Goal: Transaction & Acquisition: Download file/media

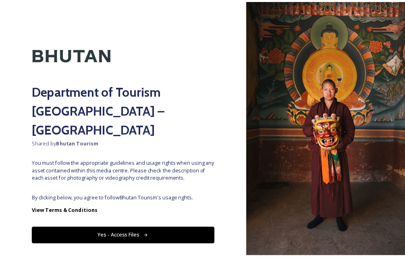
scroll to position [7, 0]
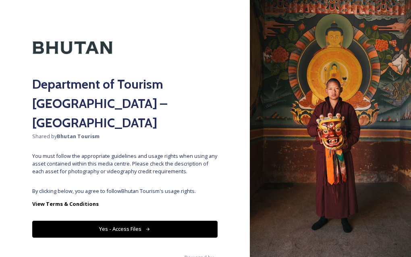
click at [145, 227] on icon at bounding box center [147, 229] width 5 height 5
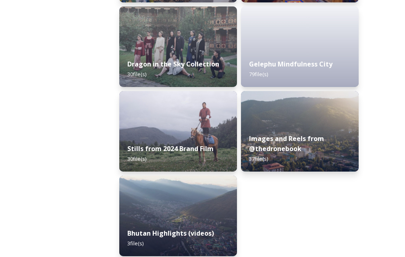
scroll to position [2160, 0]
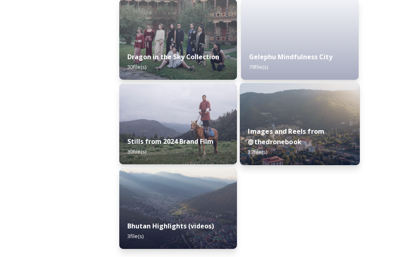
click at [311, 143] on strong "Images and Reels from @thedronebook" at bounding box center [286, 136] width 77 height 19
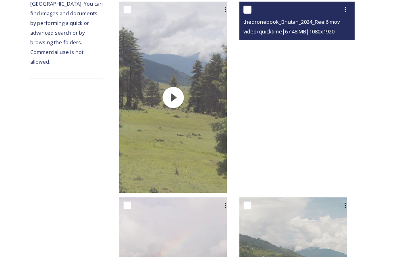
scroll to position [201, 0]
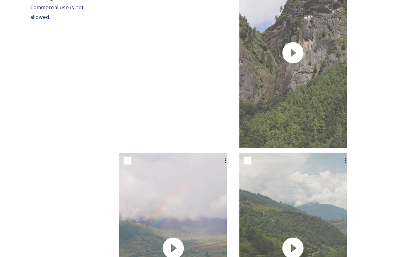
click at [181, 58] on video "thedronebook_Bhutan_2024_Reel14.mov" at bounding box center [173, 52] width 108 height 191
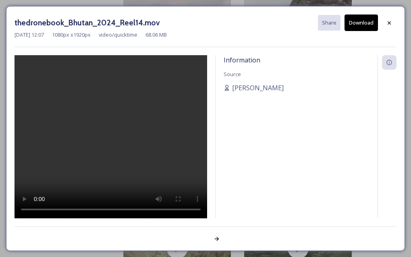
click at [354, 23] on button "Download" at bounding box center [360, 23] width 33 height 17
click at [266, 170] on div "Information Source [PERSON_NAME]" at bounding box center [297, 136] width 162 height 163
click at [214, 241] on icon at bounding box center [216, 239] width 6 height 6
click at [360, 23] on button "Download" at bounding box center [360, 23] width 33 height 17
click at [215, 239] on icon at bounding box center [217, 239] width 4 height 4
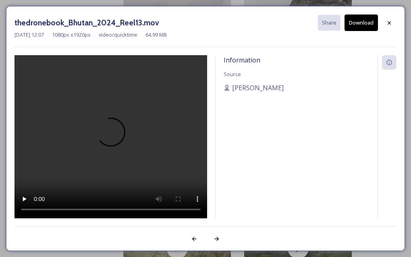
click at [365, 24] on button "Download" at bounding box center [360, 23] width 33 height 17
click at [220, 238] on div at bounding box center [216, 239] width 15 height 15
click at [367, 25] on button "Download" at bounding box center [360, 23] width 33 height 17
click at [220, 241] on div at bounding box center [216, 239] width 15 height 15
click at [372, 18] on button "Download" at bounding box center [360, 23] width 33 height 17
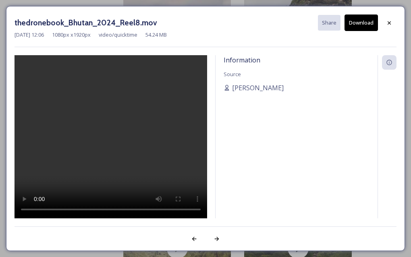
drag, startPoint x: 214, startPoint y: 235, endPoint x: 178, endPoint y: 203, distance: 47.4
click at [178, 203] on div at bounding box center [111, 136] width 193 height 163
click at [216, 240] on icon at bounding box center [216, 239] width 6 height 6
click at [371, 18] on button "Download" at bounding box center [360, 23] width 33 height 17
click at [217, 238] on icon at bounding box center [216, 239] width 6 height 6
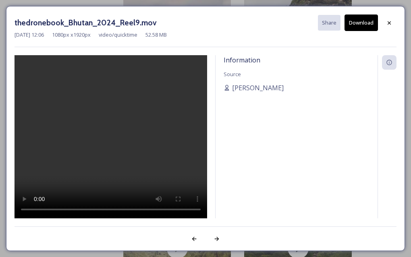
click at [365, 26] on button "Download" at bounding box center [360, 23] width 33 height 17
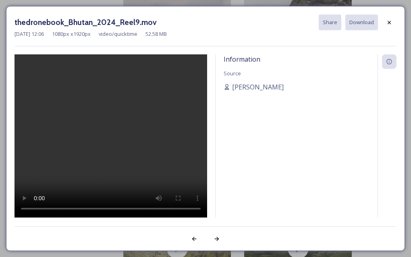
click at [323, 133] on div "Information Source [PERSON_NAME]" at bounding box center [297, 135] width 162 height 163
click at [208, 226] on div "thedronebook_Bhutan_2024_Reel9.mov Share Download [DATE] 12:06 1080 px x 1920 p…" at bounding box center [205, 128] width 399 height 245
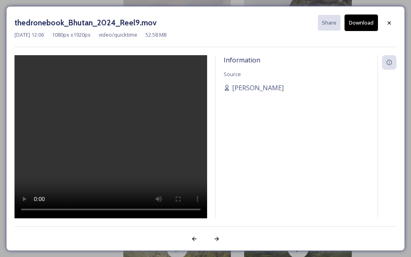
click at [217, 205] on div "Information Source [PERSON_NAME]" at bounding box center [297, 136] width 162 height 163
click at [205, 203] on div at bounding box center [111, 136] width 193 height 163
click at [217, 240] on icon at bounding box center [217, 239] width 4 height 4
click at [368, 28] on button "Download" at bounding box center [360, 23] width 33 height 17
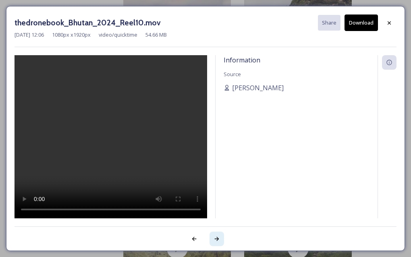
click at [216, 240] on icon at bounding box center [216, 239] width 6 height 6
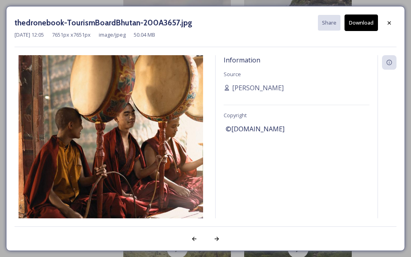
click at [365, 22] on button "Download" at bounding box center [360, 23] width 33 height 17
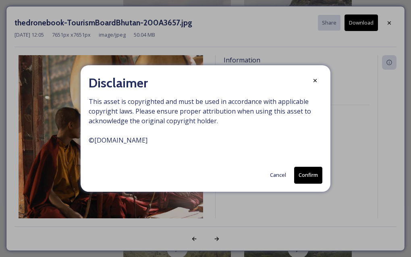
click at [310, 176] on button "Confirm" at bounding box center [308, 175] width 28 height 17
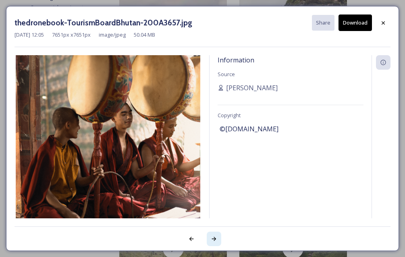
click at [214, 236] on icon at bounding box center [214, 239] width 6 height 6
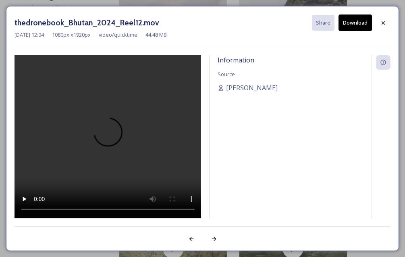
click at [346, 29] on button "Download" at bounding box center [354, 23] width 33 height 17
click at [347, 104] on div "Information Source [PERSON_NAME]" at bounding box center [290, 136] width 162 height 163
click at [210, 240] on div at bounding box center [214, 239] width 15 height 15
click at [353, 21] on button "Download" at bounding box center [354, 23] width 33 height 17
click at [214, 238] on icon at bounding box center [213, 239] width 4 height 4
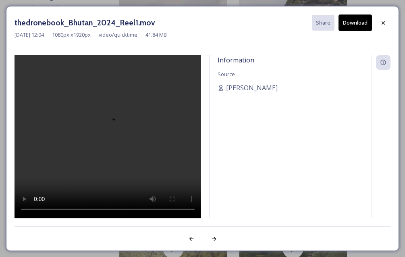
click at [358, 24] on button "Download" at bounding box center [354, 23] width 33 height 17
click at [213, 242] on div at bounding box center [214, 239] width 15 height 15
click at [363, 21] on button "Download" at bounding box center [354, 23] width 33 height 17
click at [247, 155] on div "Information Source [PERSON_NAME]" at bounding box center [290, 136] width 162 height 163
click at [209, 240] on div at bounding box center [214, 239] width 15 height 15
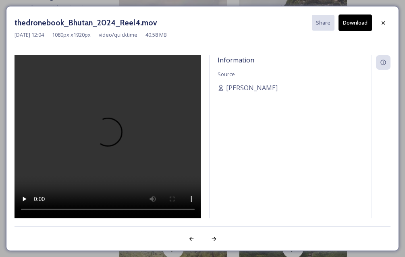
click at [350, 21] on button "Download" at bounding box center [354, 23] width 33 height 17
click at [220, 244] on div at bounding box center [214, 239] width 15 height 15
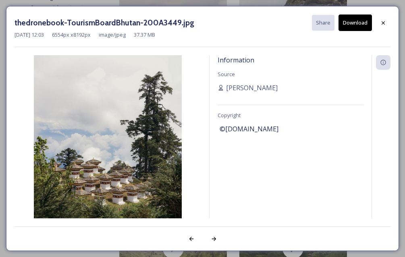
click at [353, 24] on button "Download" at bounding box center [354, 23] width 33 height 17
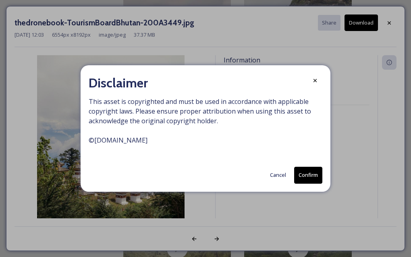
click at [297, 176] on button "Confirm" at bounding box center [308, 175] width 28 height 17
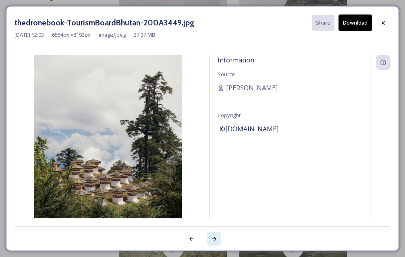
click at [211, 238] on icon at bounding box center [214, 239] width 6 height 6
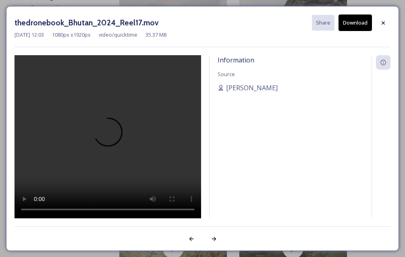
click at [354, 25] on button "Download" at bounding box center [354, 23] width 33 height 17
click at [216, 236] on icon at bounding box center [214, 239] width 6 height 6
click at [346, 23] on button "Download" at bounding box center [354, 23] width 33 height 17
click at [213, 240] on icon at bounding box center [214, 239] width 6 height 6
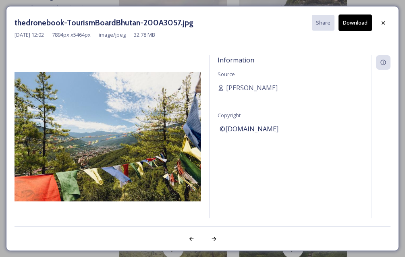
click at [363, 22] on button "Download" at bounding box center [354, 23] width 33 height 17
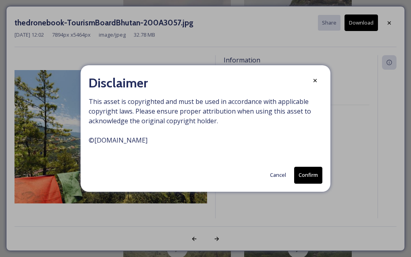
click at [309, 174] on button "Confirm" at bounding box center [308, 175] width 28 height 17
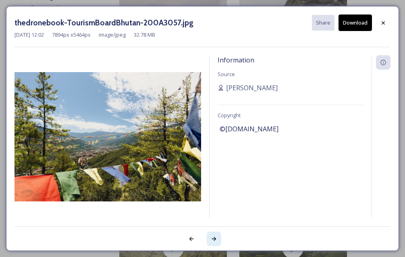
click at [212, 240] on icon at bounding box center [214, 239] width 6 height 6
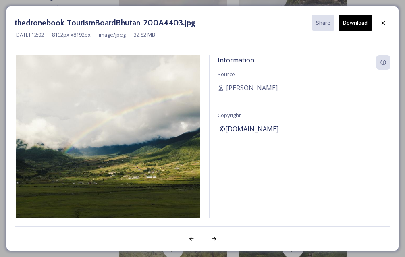
click at [360, 25] on button "Download" at bounding box center [354, 23] width 33 height 17
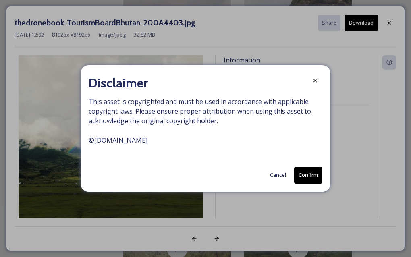
click at [309, 176] on button "Confirm" at bounding box center [308, 175] width 28 height 17
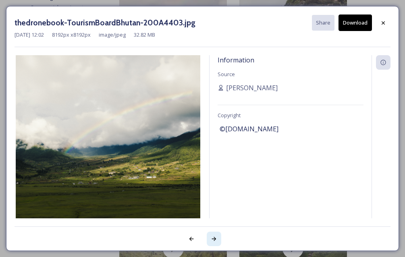
click at [217, 240] on div at bounding box center [214, 239] width 15 height 15
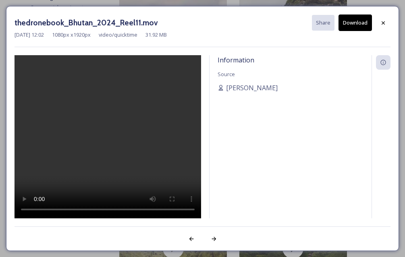
click at [348, 21] on button "Download" at bounding box center [354, 23] width 33 height 17
click at [216, 238] on icon at bounding box center [214, 239] width 6 height 6
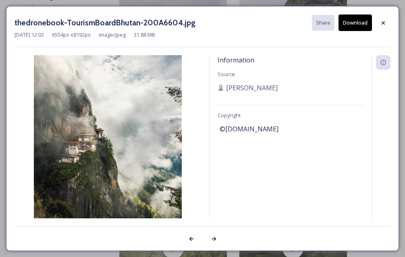
click at [352, 29] on button "Download" at bounding box center [354, 23] width 33 height 17
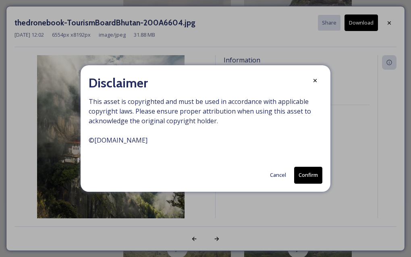
click at [315, 174] on button "Confirm" at bounding box center [308, 175] width 28 height 17
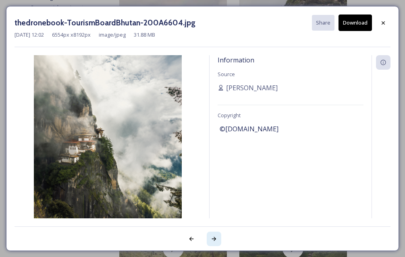
click at [212, 237] on icon at bounding box center [214, 239] width 6 height 6
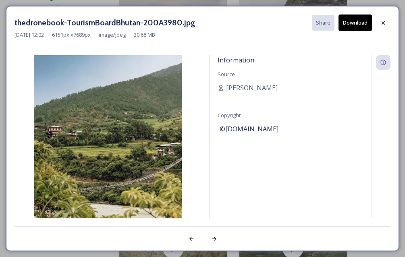
click at [355, 23] on button "Download" at bounding box center [354, 23] width 33 height 17
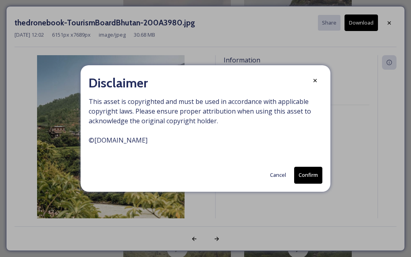
click at [303, 174] on button "Confirm" at bounding box center [308, 175] width 28 height 17
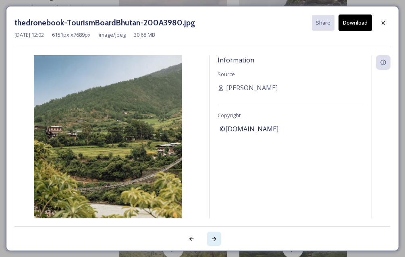
click at [211, 238] on icon at bounding box center [214, 239] width 6 height 6
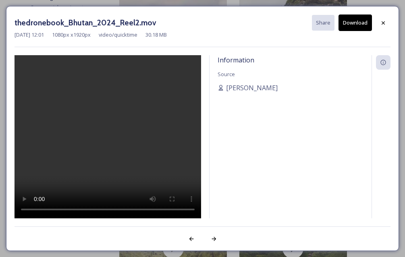
click at [350, 21] on button "Download" at bounding box center [354, 23] width 33 height 17
click at [217, 240] on div at bounding box center [214, 239] width 15 height 15
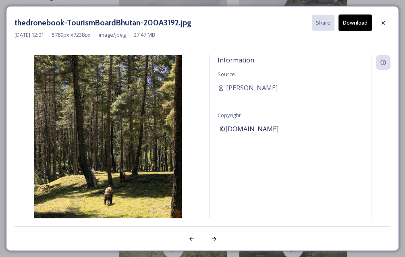
click at [356, 25] on button "Download" at bounding box center [354, 23] width 33 height 17
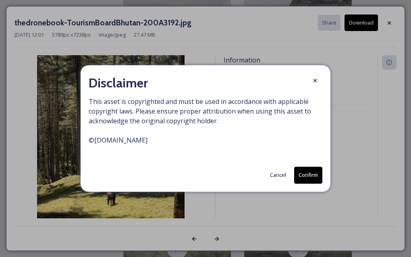
click at [316, 173] on button "Confirm" at bounding box center [308, 175] width 28 height 17
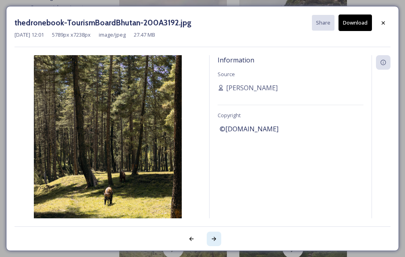
click at [216, 237] on icon at bounding box center [214, 239] width 6 height 6
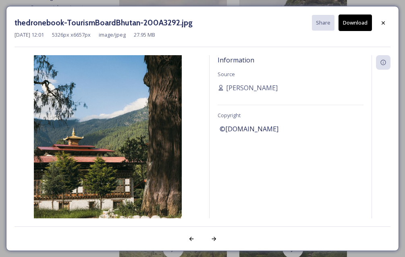
click at [350, 23] on button "Download" at bounding box center [354, 23] width 33 height 17
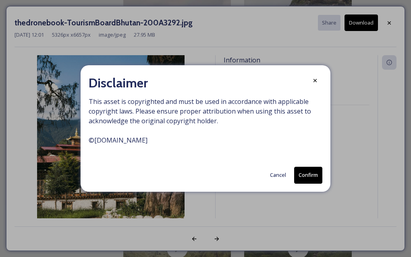
click at [309, 177] on button "Confirm" at bounding box center [308, 175] width 28 height 17
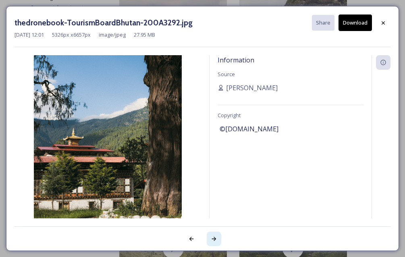
click at [215, 237] on icon at bounding box center [214, 239] width 6 height 6
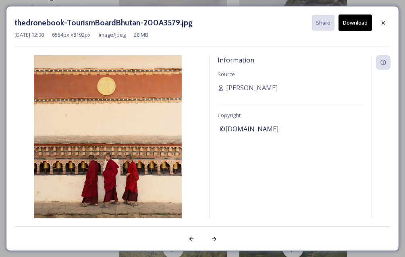
click at [356, 22] on button "Download" at bounding box center [354, 23] width 33 height 17
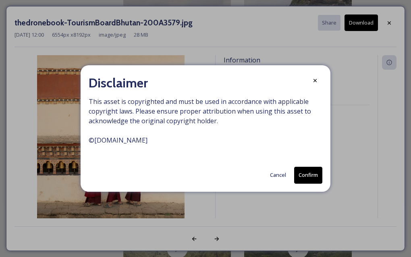
click at [296, 174] on button "Confirm" at bounding box center [308, 175] width 28 height 17
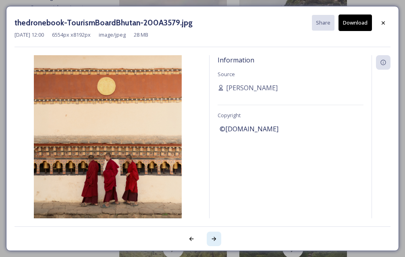
click at [216, 240] on icon at bounding box center [214, 239] width 6 height 6
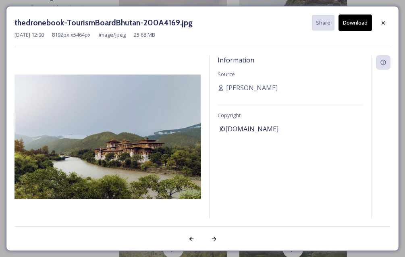
click at [348, 23] on button "Download" at bounding box center [354, 23] width 33 height 17
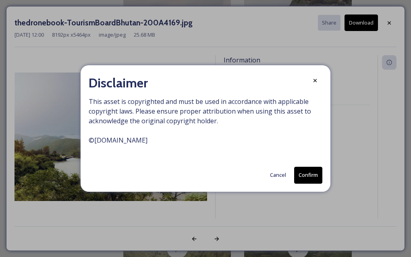
click at [303, 178] on button "Confirm" at bounding box center [308, 175] width 28 height 17
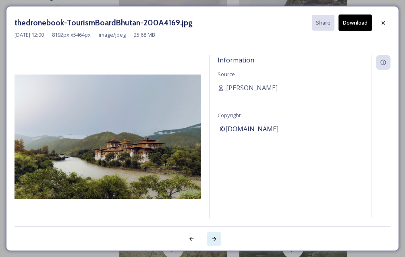
click at [213, 241] on icon at bounding box center [214, 239] width 6 height 6
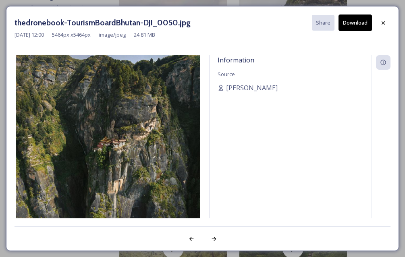
click at [352, 27] on button "Download" at bounding box center [354, 23] width 33 height 17
click at [216, 239] on icon at bounding box center [214, 239] width 6 height 6
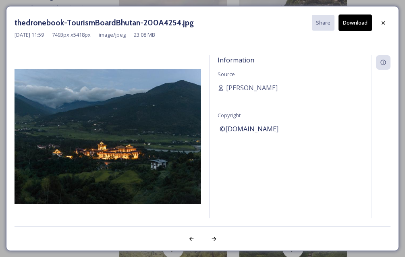
click at [362, 19] on button "Download" at bounding box center [354, 23] width 33 height 17
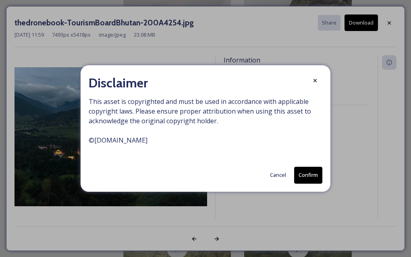
click at [296, 175] on button "Confirm" at bounding box center [308, 175] width 28 height 17
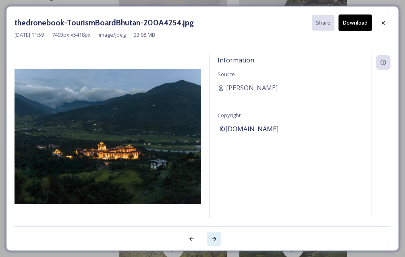
click at [215, 237] on icon at bounding box center [214, 239] width 6 height 6
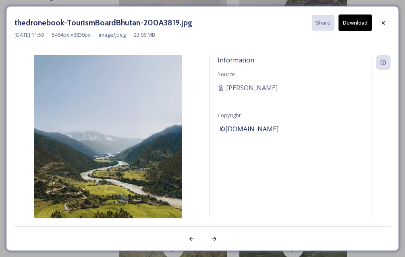
click at [349, 26] on button "Download" at bounding box center [354, 23] width 33 height 17
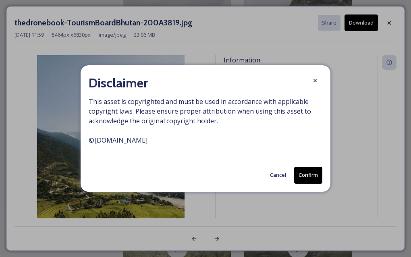
click at [304, 171] on button "Confirm" at bounding box center [308, 175] width 28 height 17
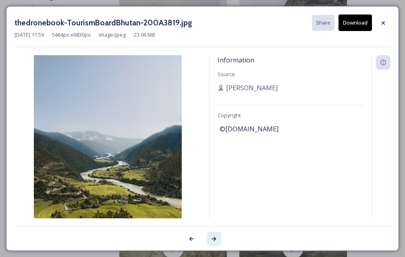
click at [212, 236] on icon at bounding box center [214, 239] width 6 height 6
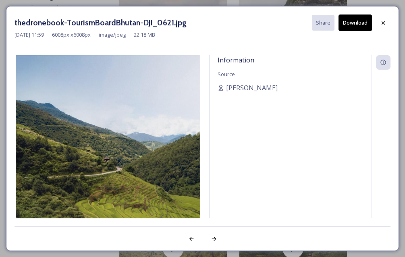
click at [360, 22] on button "Download" at bounding box center [354, 23] width 33 height 17
click at [211, 240] on icon at bounding box center [214, 239] width 6 height 6
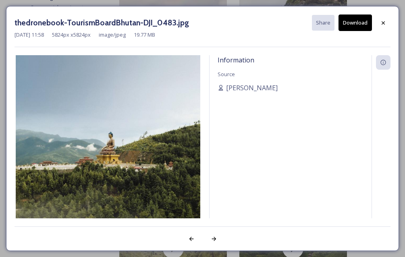
click at [352, 26] on button "Download" at bounding box center [354, 23] width 33 height 17
click at [214, 240] on icon at bounding box center [213, 239] width 4 height 4
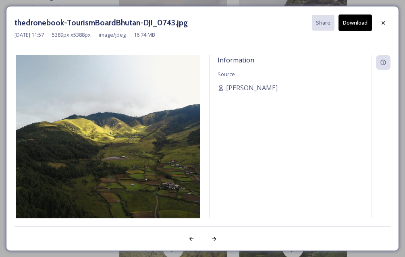
click at [352, 27] on button "Download" at bounding box center [354, 23] width 33 height 17
click at [214, 235] on div at bounding box center [214, 239] width 15 height 15
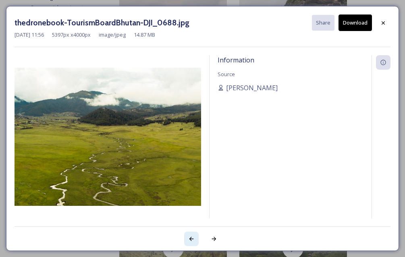
click at [194, 238] on icon at bounding box center [191, 239] width 6 height 6
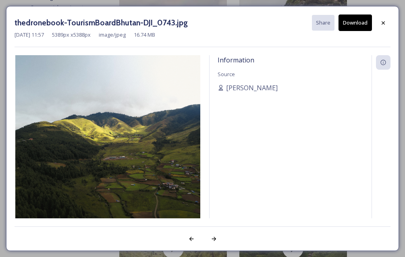
click at [362, 24] on button "Download" at bounding box center [354, 23] width 33 height 17
click at [213, 240] on icon at bounding box center [213, 239] width 4 height 4
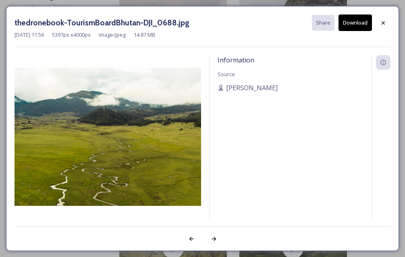
click at [354, 23] on button "Download" at bounding box center [354, 23] width 33 height 17
click at [217, 241] on div at bounding box center [214, 239] width 15 height 15
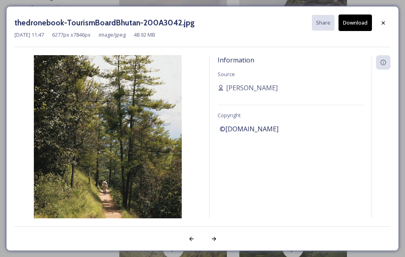
click at [346, 22] on button "Download" at bounding box center [354, 23] width 33 height 17
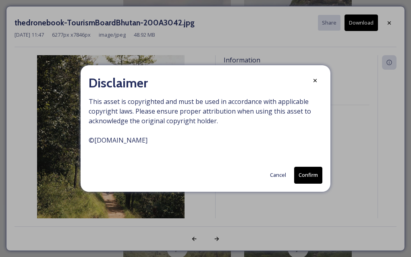
click at [306, 172] on button "Confirm" at bounding box center [308, 175] width 28 height 17
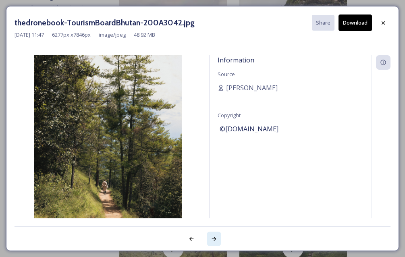
click at [215, 237] on icon at bounding box center [214, 239] width 6 height 6
click at [363, 23] on button "Download" at bounding box center [354, 23] width 33 height 17
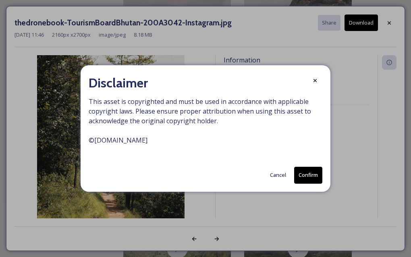
click at [297, 174] on button "Confirm" at bounding box center [308, 175] width 28 height 17
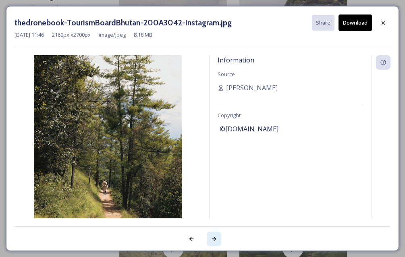
click at [213, 240] on icon at bounding box center [214, 239] width 6 height 6
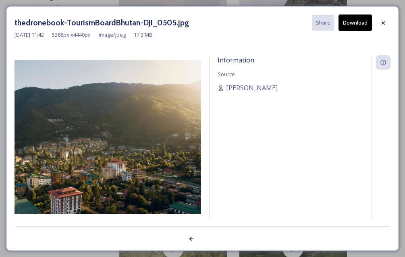
click at [355, 24] on button "Download" at bounding box center [354, 23] width 33 height 17
click at [245, 202] on div "Information Source [PERSON_NAME]" at bounding box center [290, 136] width 162 height 163
